Goal: Task Accomplishment & Management: Manage account settings

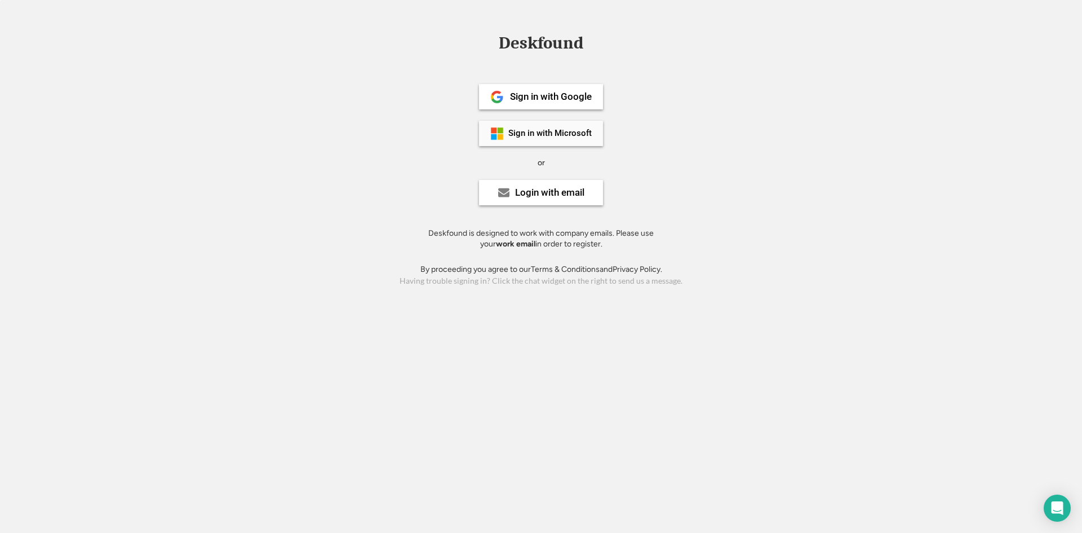
click at [536, 139] on div "Sign in with Microsoft" at bounding box center [541, 133] width 124 height 25
click at [773, 206] on div "Deskfound Sign in with Google Sign in with Microsoft or Login with email Deskfo…" at bounding box center [541, 161] width 1082 height 254
click at [537, 194] on div "Login with email" at bounding box center [549, 193] width 69 height 10
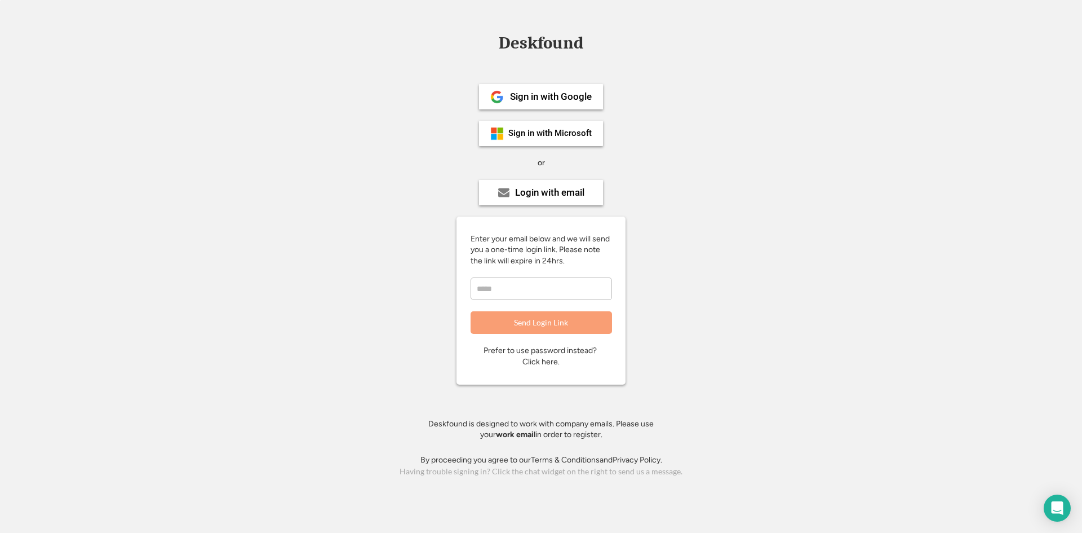
click at [570, 349] on div "Prefer to use password instead? Click here." at bounding box center [541, 356] width 115 height 22
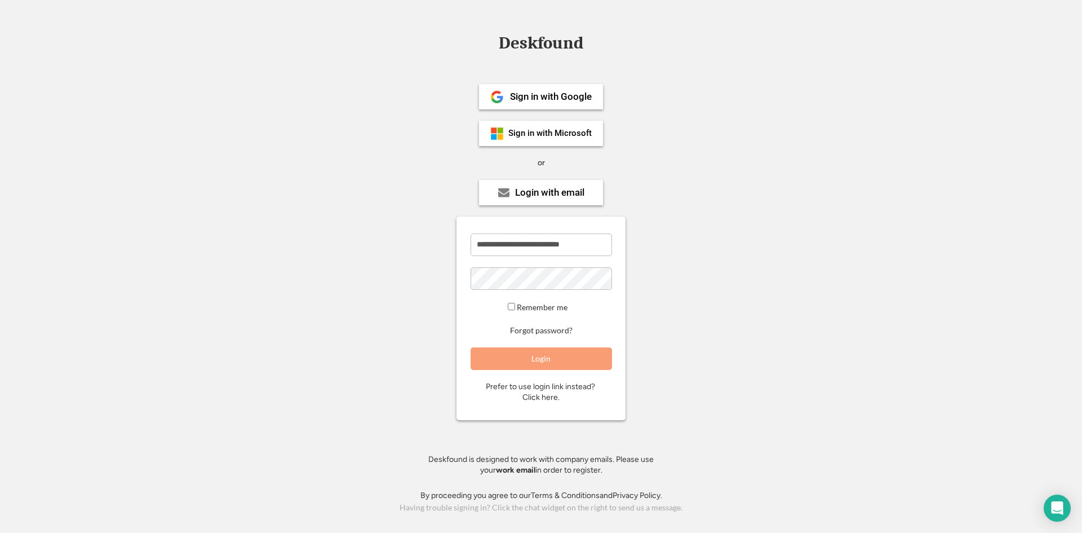
click at [539, 356] on button "Login" at bounding box center [541, 358] width 141 height 23
